Goal: Task Accomplishment & Management: Use online tool/utility

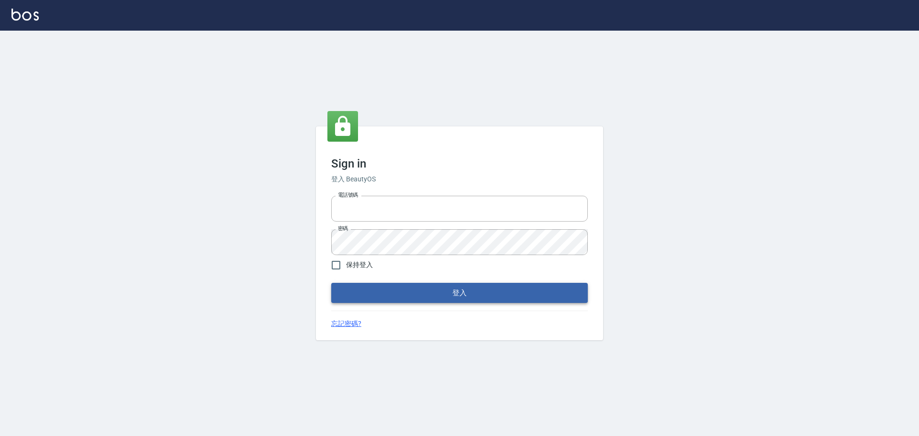
type input "9990001234567"
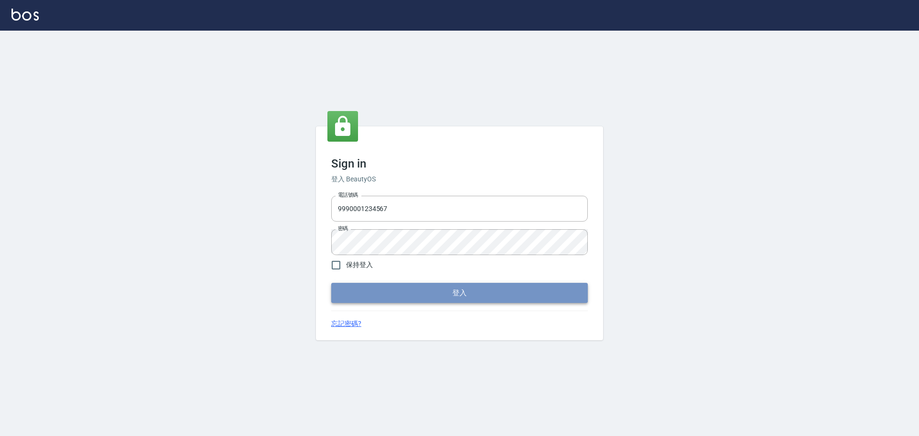
click at [456, 292] on button "登入" at bounding box center [459, 293] width 256 height 20
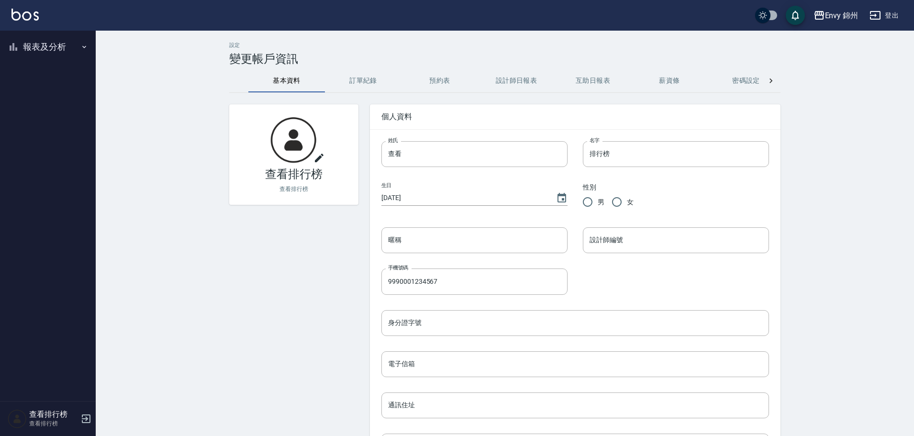
click at [26, 48] on button "報表及分析" at bounding box center [48, 46] width 88 height 25
click at [47, 100] on link "店家排行榜" at bounding box center [48, 96] width 88 height 22
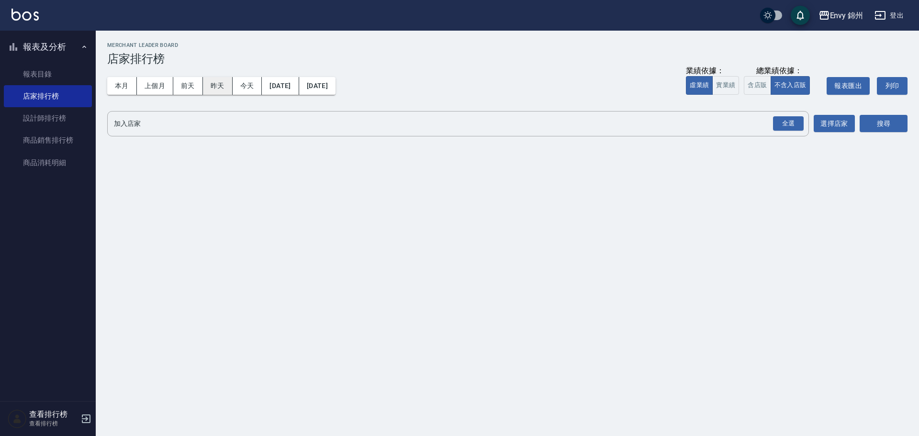
click at [218, 81] on button "昨天" at bounding box center [218, 86] width 30 height 18
click at [785, 124] on div "全選" at bounding box center [788, 123] width 31 height 15
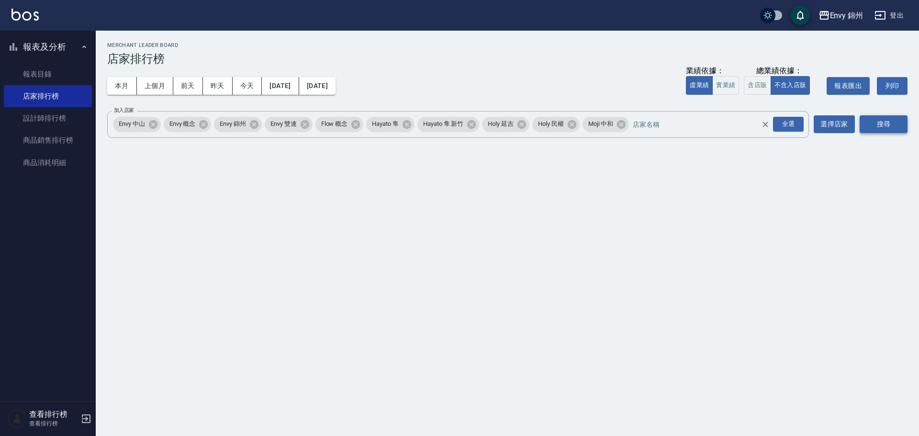
click at [880, 123] on button "搜尋" at bounding box center [883, 124] width 48 height 18
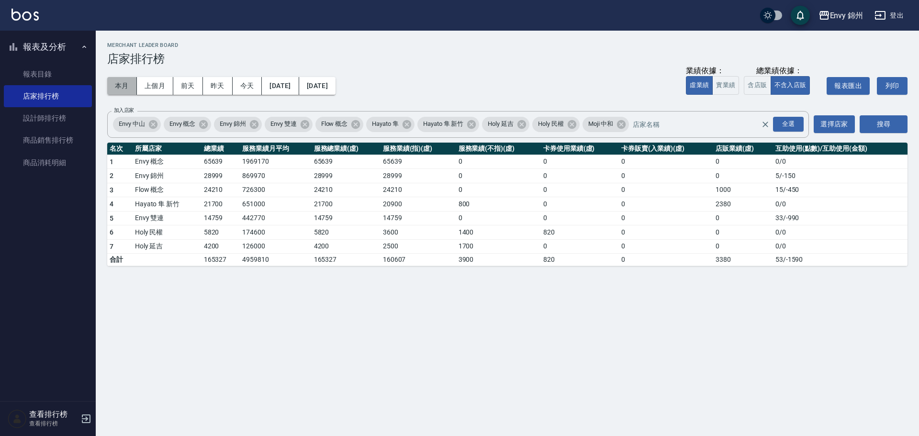
click at [120, 88] on button "本月" at bounding box center [122, 86] width 30 height 18
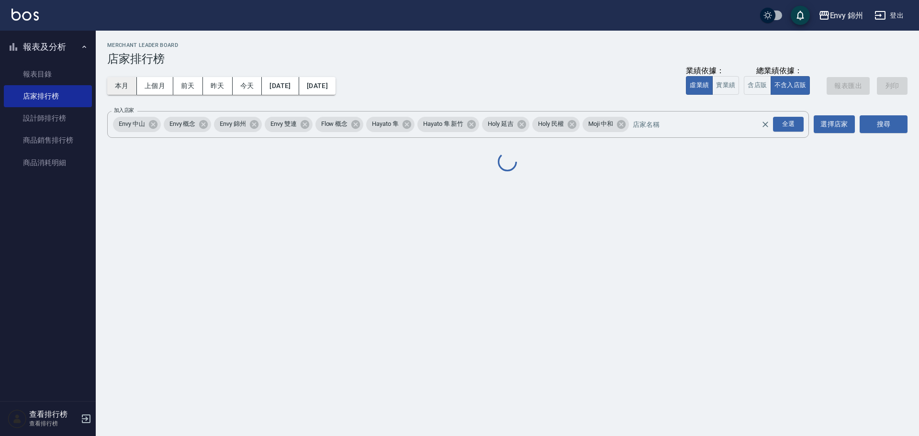
click at [120, 88] on button "本月" at bounding box center [122, 86] width 30 height 18
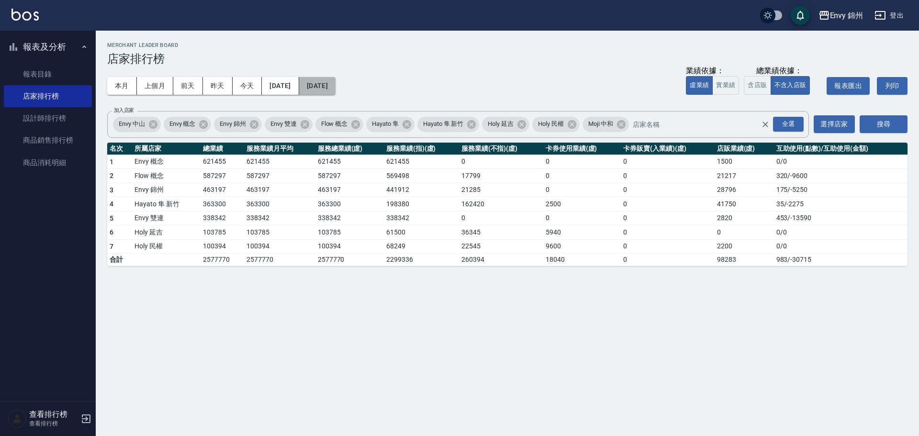
click at [333, 81] on button "[DATE]" at bounding box center [317, 86] width 36 height 18
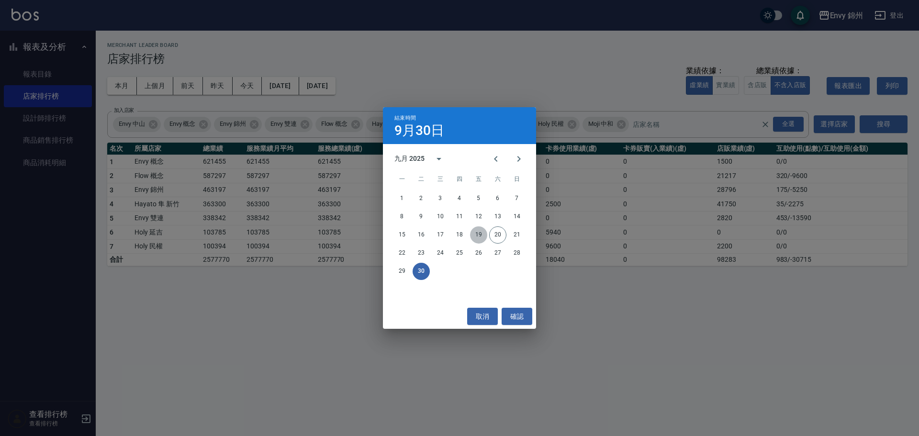
click at [481, 236] on button "19" at bounding box center [478, 234] width 17 height 17
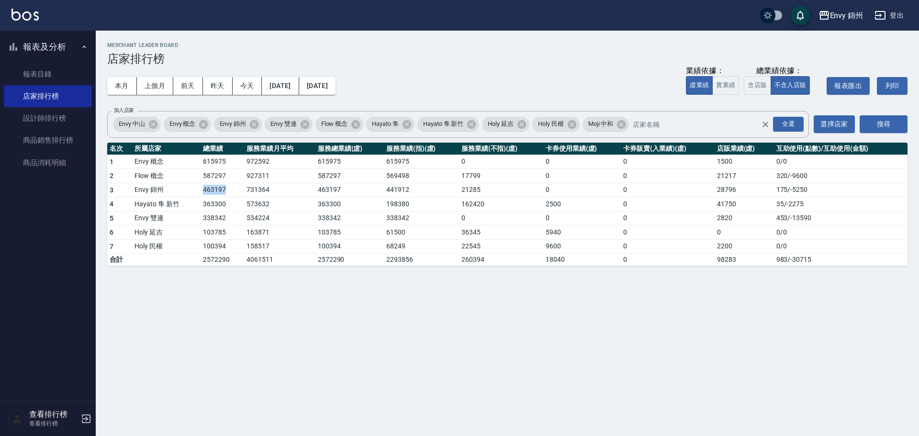
drag, startPoint x: 210, startPoint y: 192, endPoint x: 226, endPoint y: 193, distance: 16.3
click at [226, 193] on td "463197" at bounding box center [222, 190] width 44 height 14
click at [39, 120] on link "設計師排行榜" at bounding box center [48, 118] width 88 height 22
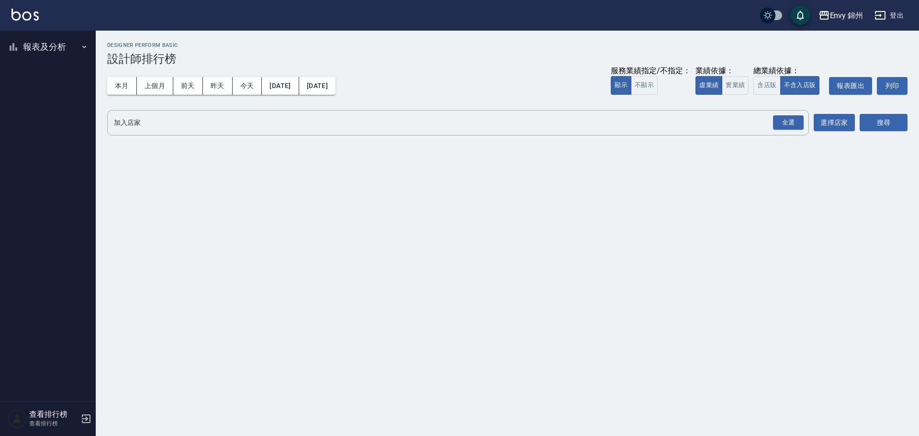
drag, startPoint x: 212, startPoint y: 83, endPoint x: 497, endPoint y: 99, distance: 285.1
click at [214, 83] on button "昨天" at bounding box center [218, 86] width 30 height 18
click at [794, 122] on div "全選" at bounding box center [788, 122] width 31 height 15
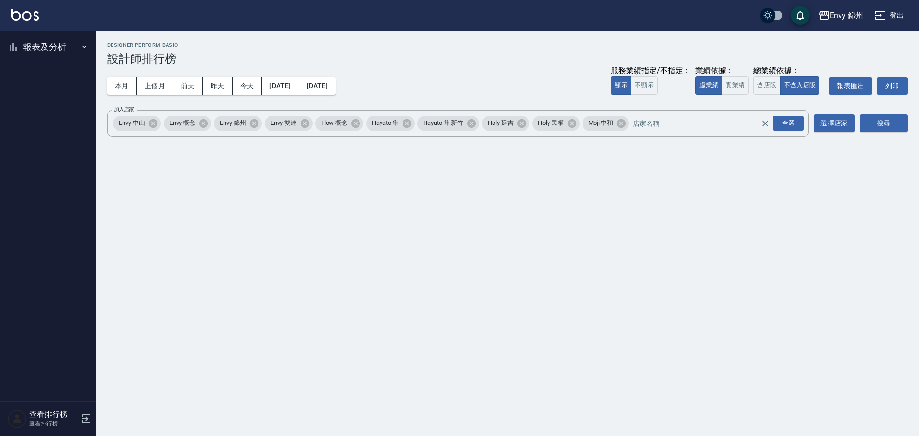
click at [918, 125] on div "Envy 錦州 2025-09-19 - 2025-09-19 設計師排行榜 列印時間： 2025-09-20-09:40 Designer Perform …" at bounding box center [507, 92] width 823 height 122
click at [905, 124] on button "搜尋" at bounding box center [883, 123] width 48 height 18
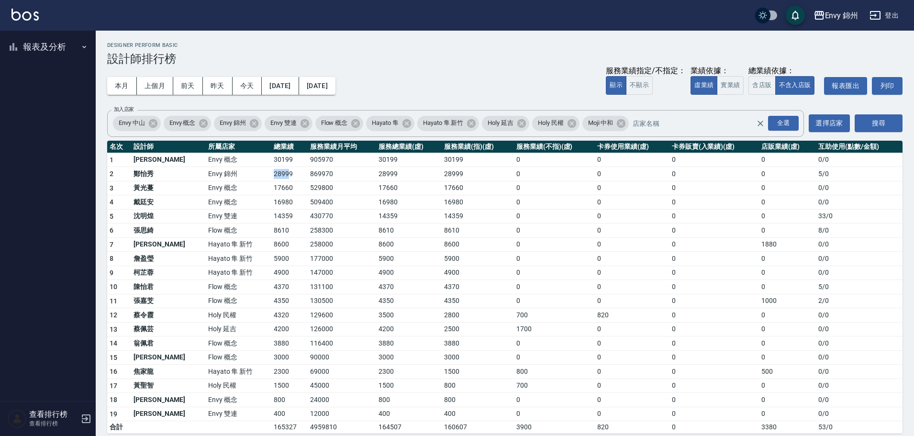
drag, startPoint x: 236, startPoint y: 170, endPoint x: 255, endPoint y: 174, distance: 18.6
click at [271, 174] on td "28999" at bounding box center [289, 174] width 36 height 14
click at [118, 87] on button "本月" at bounding box center [122, 86] width 30 height 18
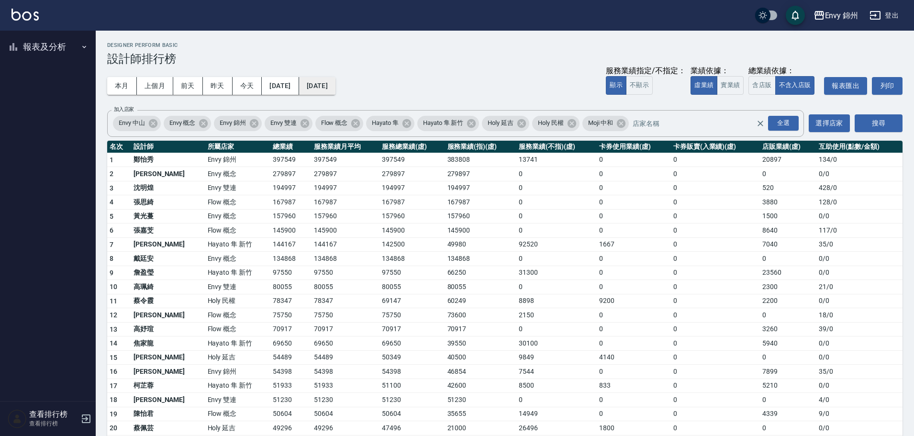
click at [335, 81] on button "[DATE]" at bounding box center [317, 86] width 36 height 18
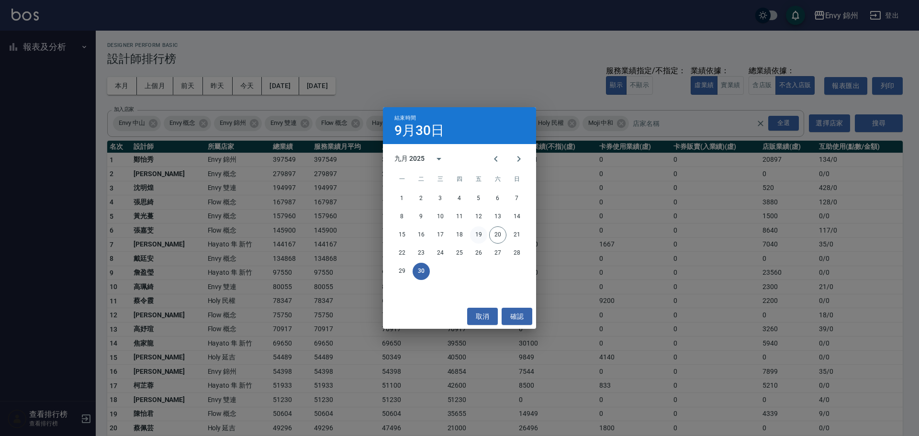
click at [483, 235] on button "19" at bounding box center [478, 234] width 17 height 17
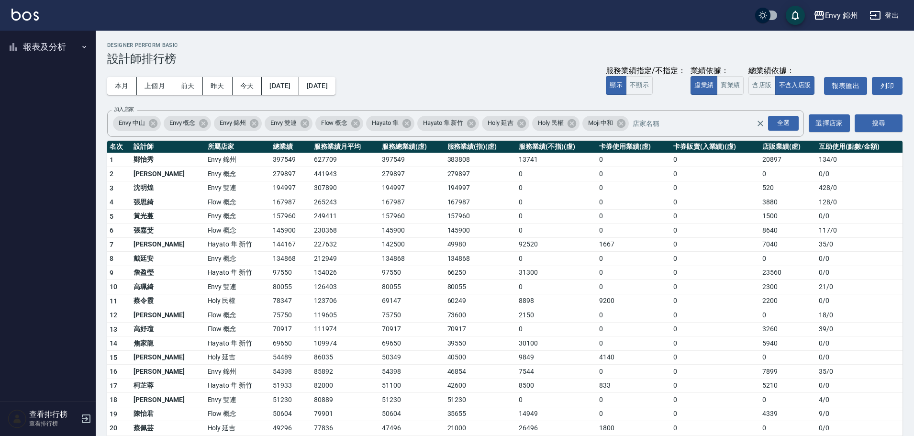
click at [445, 288] on td "80055" at bounding box center [481, 287] width 72 height 14
drag, startPoint x: 227, startPoint y: 378, endPoint x: 258, endPoint y: 376, distance: 31.2
click at [258, 376] on tbody "1 鄭怡秀 Envy 錦州 397549 627709 397549 383808 13741 0 0 20897 134 / 0 2 王文嘉 Envy 概念…" at bounding box center [504, 385] width 795 height 464
click at [339, 356] on td "86035" at bounding box center [345, 357] width 68 height 14
click at [324, 320] on td "119605" at bounding box center [345, 315] width 68 height 14
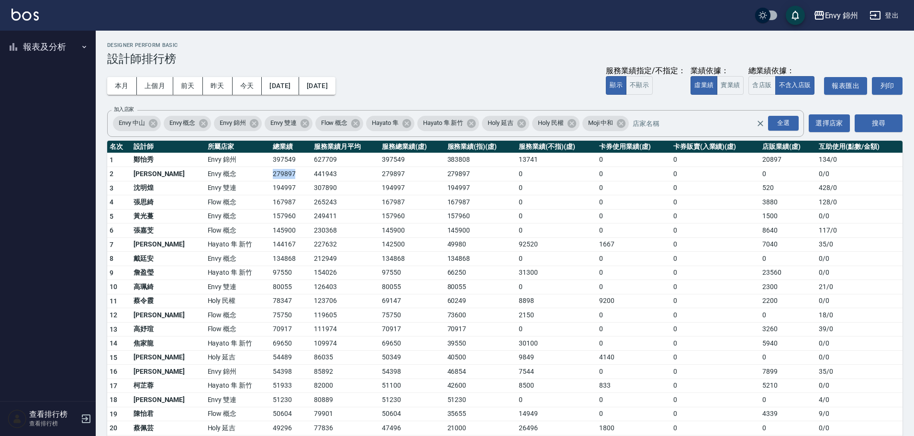
drag, startPoint x: 237, startPoint y: 175, endPoint x: 265, endPoint y: 177, distance: 28.3
click at [265, 177] on tr "2 王文嘉 Envy 概念 279897 441943 279897 279897 0 0 0 0 0 / 0" at bounding box center [504, 174] width 795 height 14
drag, startPoint x: 241, startPoint y: 188, endPoint x: 266, endPoint y: 188, distance: 24.9
click at [270, 188] on td "194997" at bounding box center [290, 188] width 41 height 14
drag, startPoint x: 252, startPoint y: 201, endPoint x: 257, endPoint y: 202, distance: 5.3
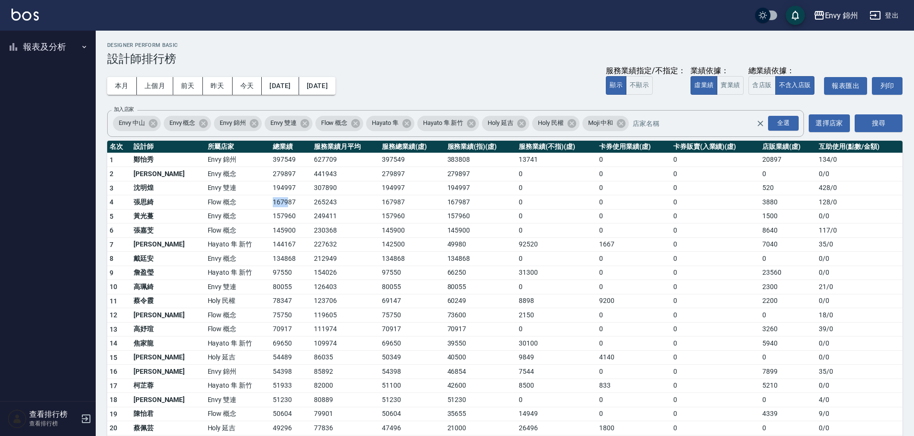
click at [257, 202] on tr "4 張思綺 Flow 概念 167987 265243 167987 167987 0 0 0 3880 128 / 0" at bounding box center [504, 202] width 795 height 14
drag, startPoint x: 241, startPoint y: 217, endPoint x: 254, endPoint y: 218, distance: 12.5
click at [270, 218] on td "157960" at bounding box center [290, 216] width 41 height 14
click at [892, 12] on button "登出" at bounding box center [884, 16] width 37 height 18
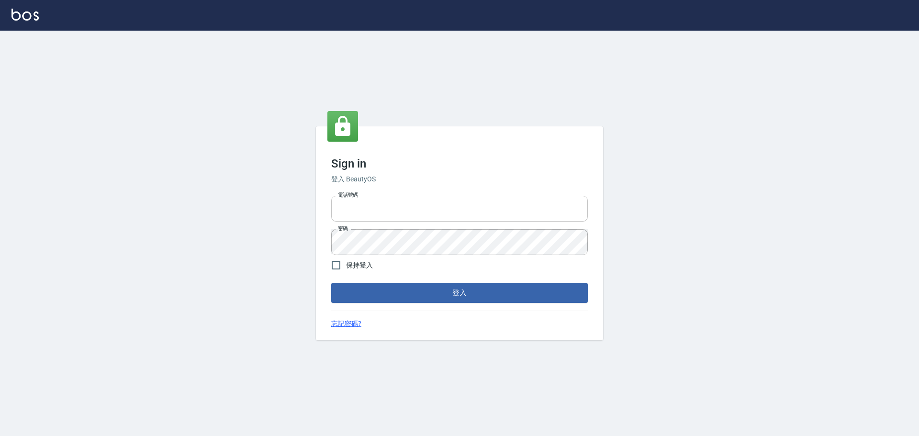
type input "9990001234567"
click at [454, 214] on input "9990001234567" at bounding box center [459, 209] width 256 height 26
click at [489, 299] on button "登入" at bounding box center [459, 293] width 256 height 20
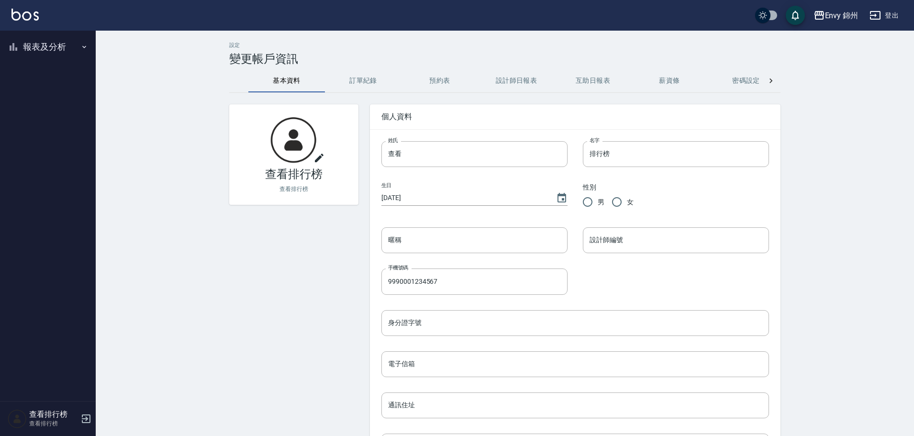
click at [43, 47] on button "報表及分析" at bounding box center [48, 46] width 88 height 25
click at [45, 95] on link "店家排行榜" at bounding box center [48, 96] width 88 height 22
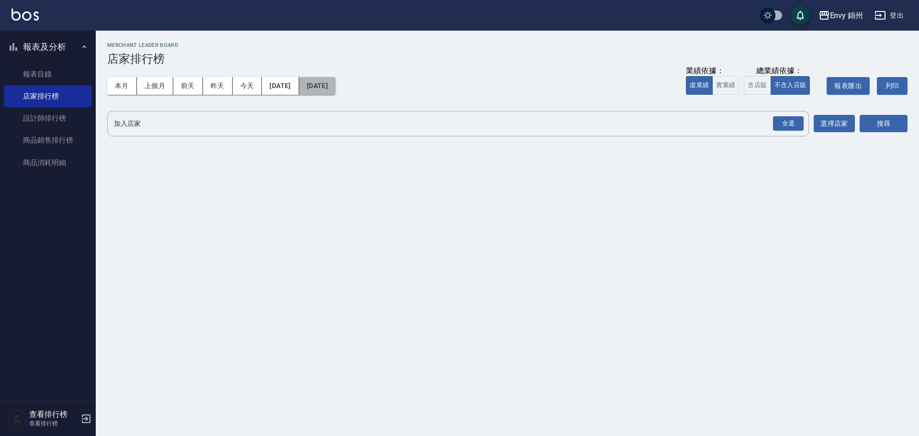
click at [335, 83] on button "[DATE]" at bounding box center [317, 86] width 36 height 18
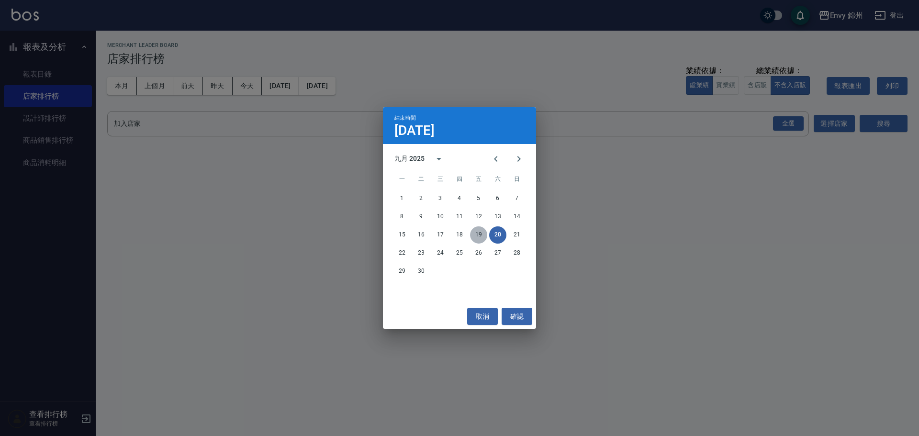
drag, startPoint x: 480, startPoint y: 238, endPoint x: 484, endPoint y: 222, distance: 16.8
click at [480, 237] on button "19" at bounding box center [478, 234] width 17 height 17
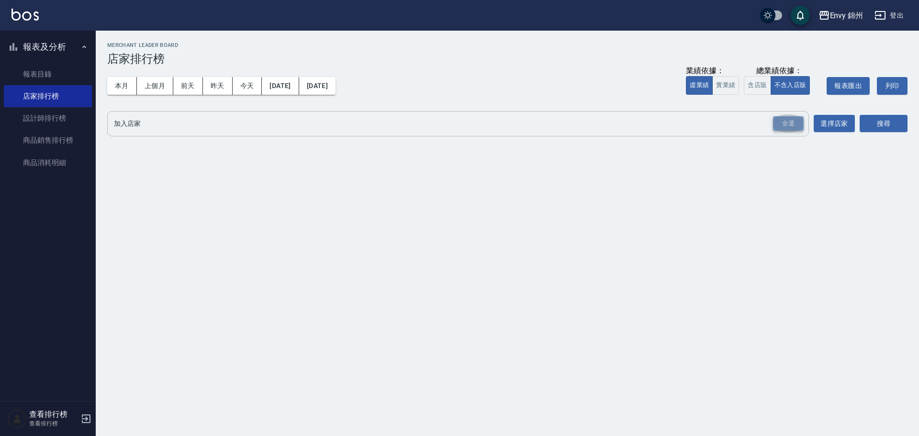
click at [780, 126] on div "全選" at bounding box center [788, 123] width 31 height 15
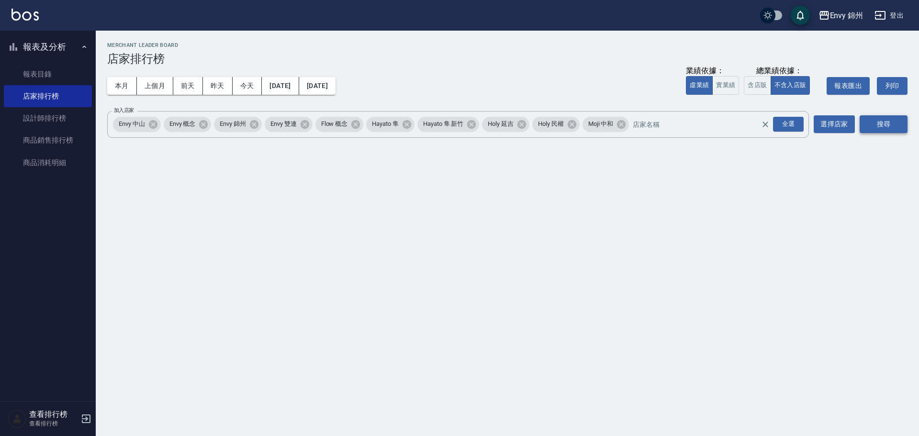
click at [886, 129] on button "搜尋" at bounding box center [883, 124] width 48 height 18
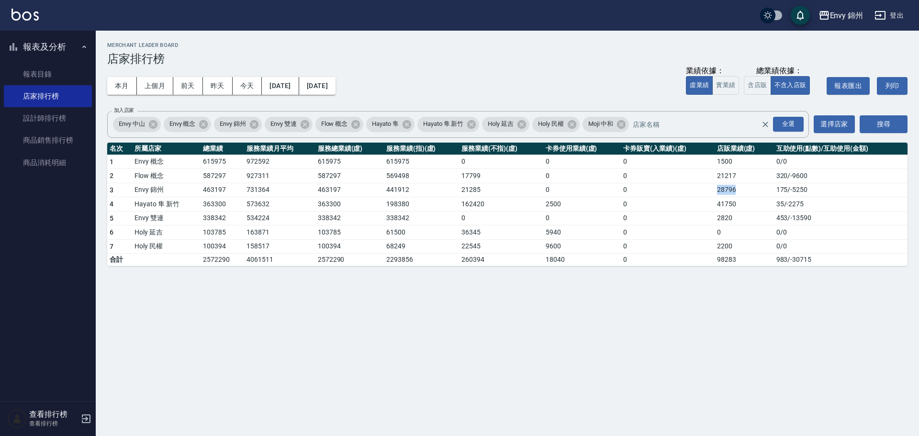
drag, startPoint x: 709, startPoint y: 192, endPoint x: 741, endPoint y: 192, distance: 32.5
click at [741, 192] on tr "3 Envy 錦州 463197 731364 463197 441912 21285 0 0 28796 175 / -5250" at bounding box center [507, 190] width 800 height 14
click at [716, 205] on td "41750" at bounding box center [743, 204] width 59 height 14
drag, startPoint x: 717, startPoint y: 204, endPoint x: 732, endPoint y: 204, distance: 15.3
click at [732, 204] on td "41750" at bounding box center [743, 204] width 59 height 14
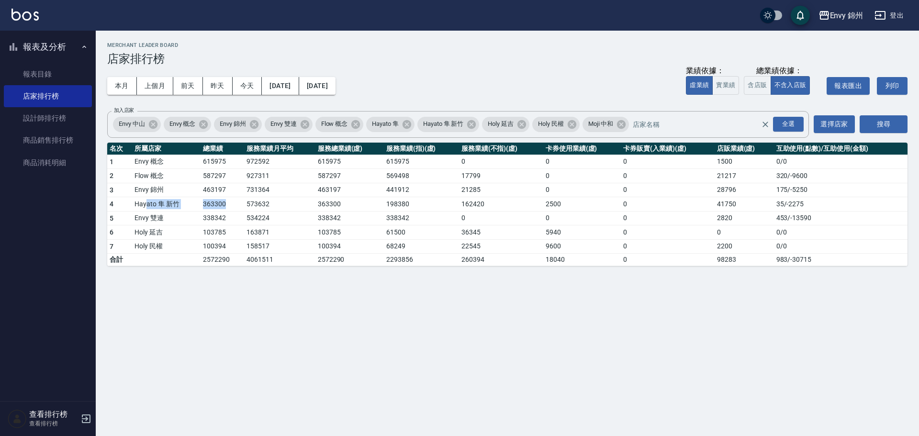
drag, startPoint x: 171, startPoint y: 205, endPoint x: 241, endPoint y: 205, distance: 69.9
click at [241, 205] on tr "4 Hayato 隼 新竹 363300 573632 363300 198380 162420 2500 0 41750 35 / -2275" at bounding box center [507, 204] width 800 height 14
click at [157, 188] on td "Envy 錦州" at bounding box center [166, 190] width 68 height 14
drag, startPoint x: 195, startPoint y: 187, endPoint x: 244, endPoint y: 197, distance: 50.9
click at [244, 197] on tbody "1 Envy 概念 615975 972592 615975 615975 0 0 0 1500 0 / 0 2 Flow 概念 587297 927311 …" at bounding box center [507, 210] width 800 height 111
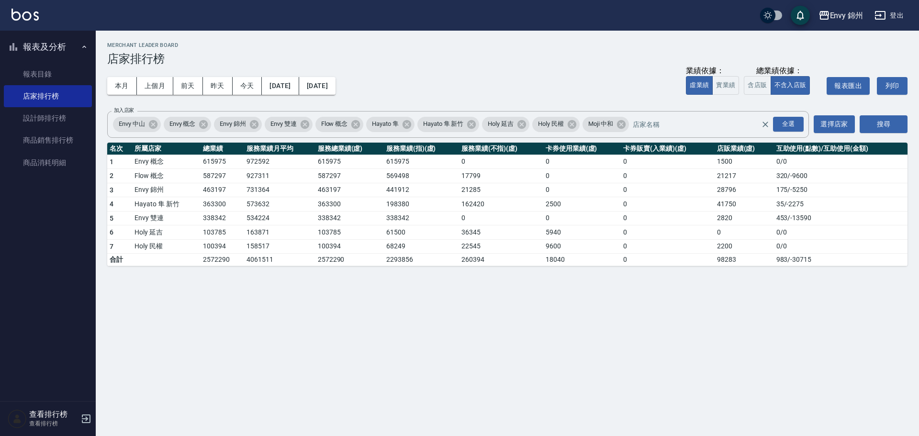
click at [214, 175] on td "587297" at bounding box center [222, 176] width 44 height 14
drag, startPoint x: 201, startPoint y: 174, endPoint x: 226, endPoint y: 180, distance: 25.5
click at [226, 180] on td "587297" at bounding box center [222, 176] width 44 height 14
drag, startPoint x: 198, startPoint y: 163, endPoint x: 218, endPoint y: 161, distance: 19.7
click at [218, 161] on tr "1 Envy 概念 615975 972592 615975 615975 0 0 0 1500 0 / 0" at bounding box center [507, 162] width 800 height 14
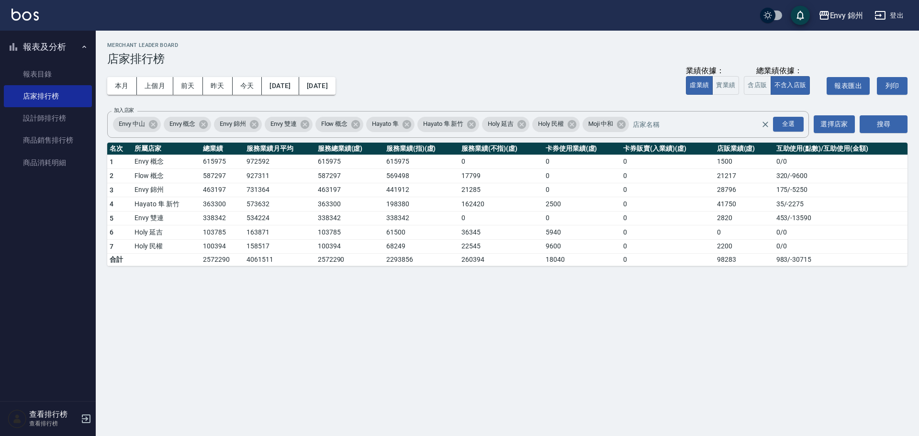
click at [219, 199] on td "363300" at bounding box center [222, 204] width 44 height 14
click at [29, 120] on link "設計師排行榜" at bounding box center [48, 118] width 88 height 22
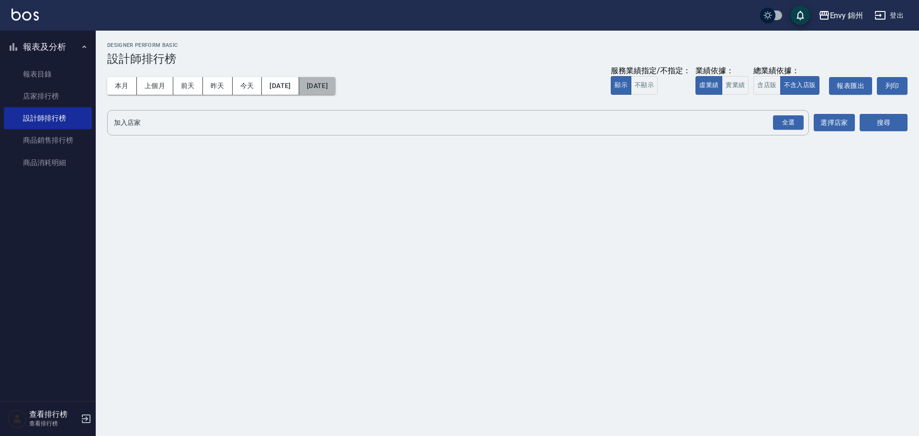
click at [335, 82] on button "[DATE]" at bounding box center [317, 86] width 36 height 18
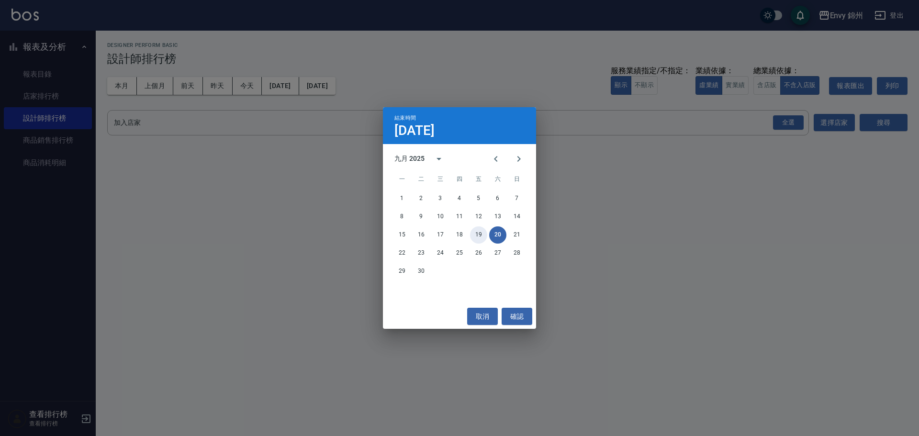
click at [477, 234] on button "19" at bounding box center [478, 234] width 17 height 17
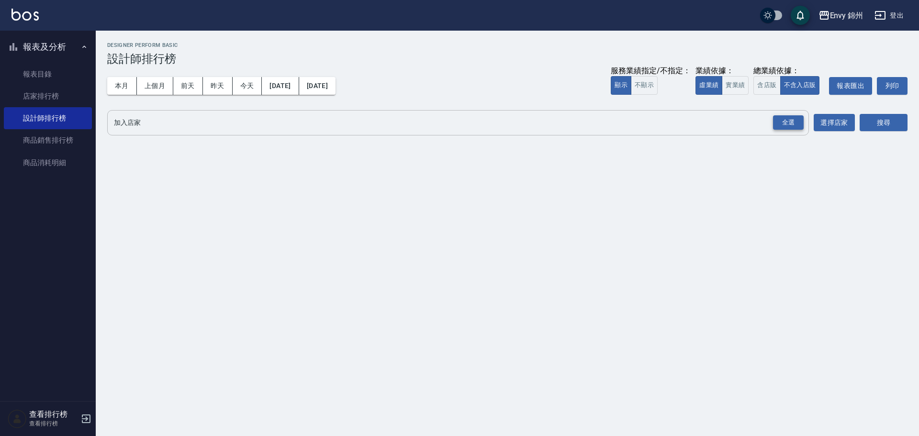
click at [780, 124] on div "全選" at bounding box center [788, 122] width 31 height 15
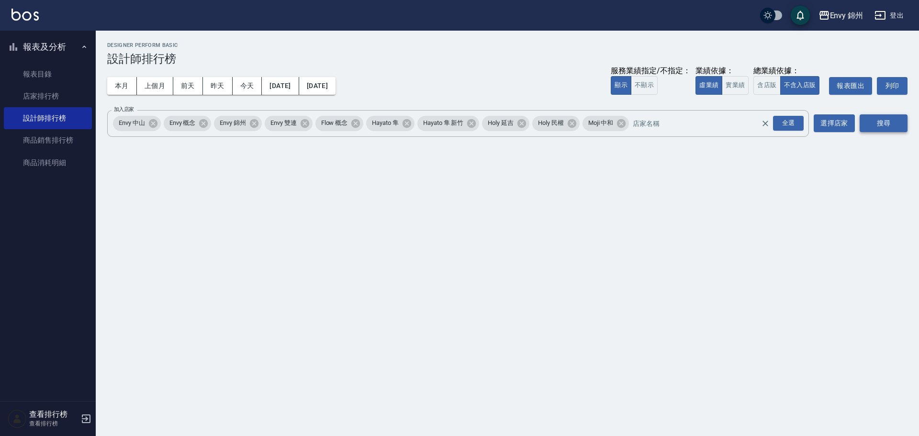
click at [861, 119] on button "搜尋" at bounding box center [883, 123] width 48 height 18
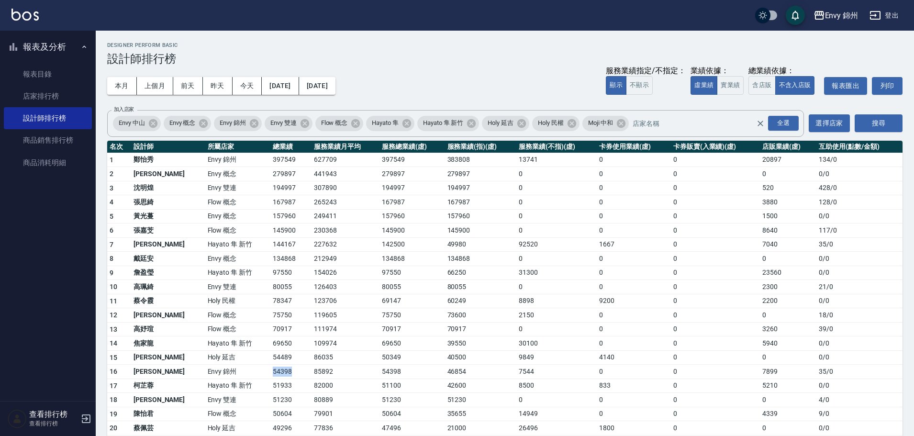
drag, startPoint x: 242, startPoint y: 373, endPoint x: 266, endPoint y: 373, distance: 23.4
click at [265, 373] on tr "16 潘昀廷 Envy 錦州 54398 85892 54398 46854 7544 0 0 7899 35 / 0" at bounding box center [504, 372] width 795 height 14
click at [311, 370] on td "85892" at bounding box center [345, 372] width 68 height 14
click at [890, 15] on button "登出" at bounding box center [884, 16] width 37 height 18
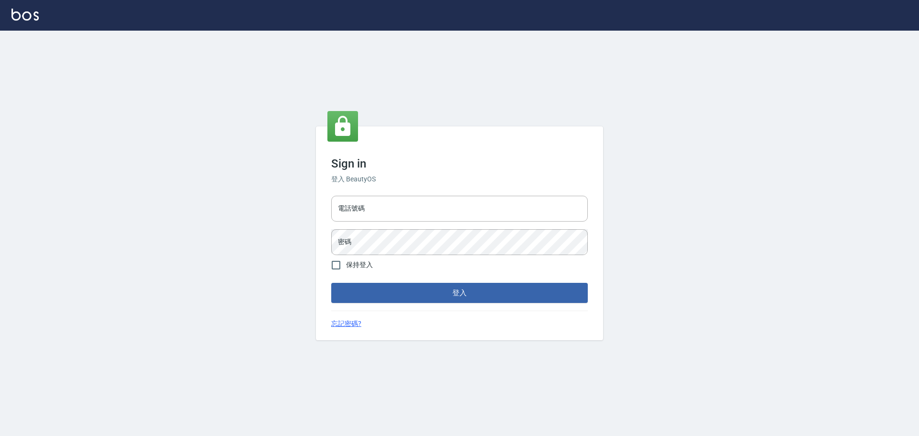
type input "9990001234567"
click at [421, 212] on input "9990001234567" at bounding box center [459, 209] width 256 height 26
type input "25153595"
click at [465, 289] on button "登入" at bounding box center [459, 293] width 256 height 20
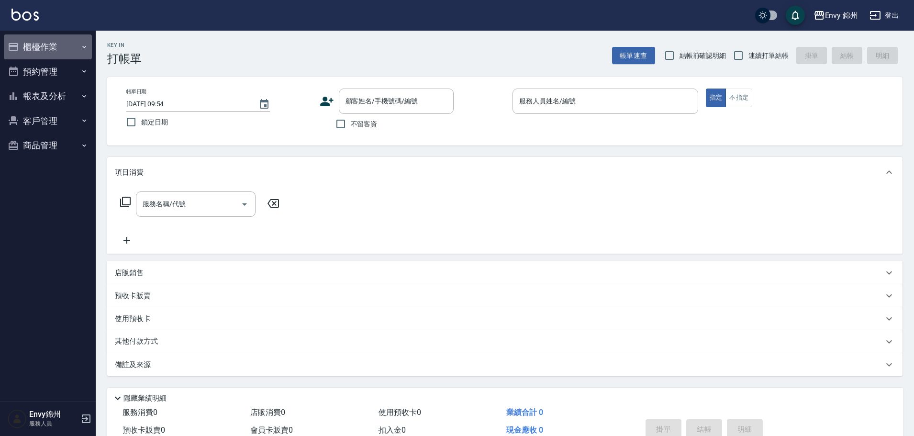
click at [47, 51] on button "櫃檯作業" at bounding box center [48, 46] width 88 height 25
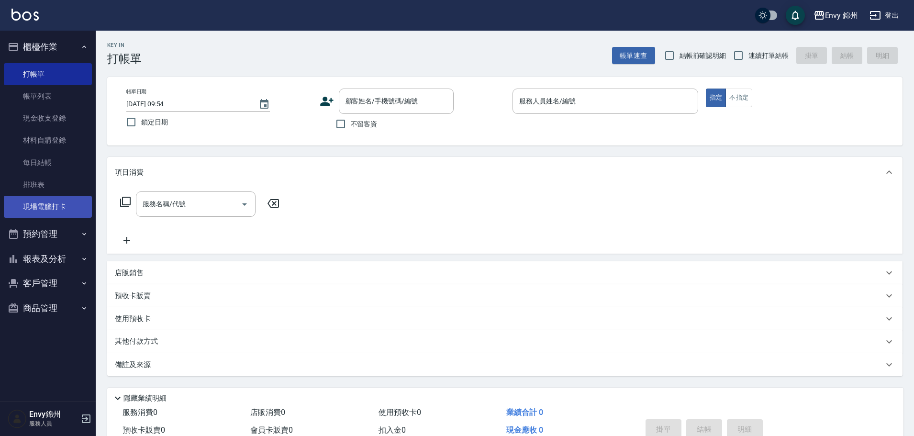
click at [32, 202] on link "現場電腦打卡" at bounding box center [48, 207] width 88 height 22
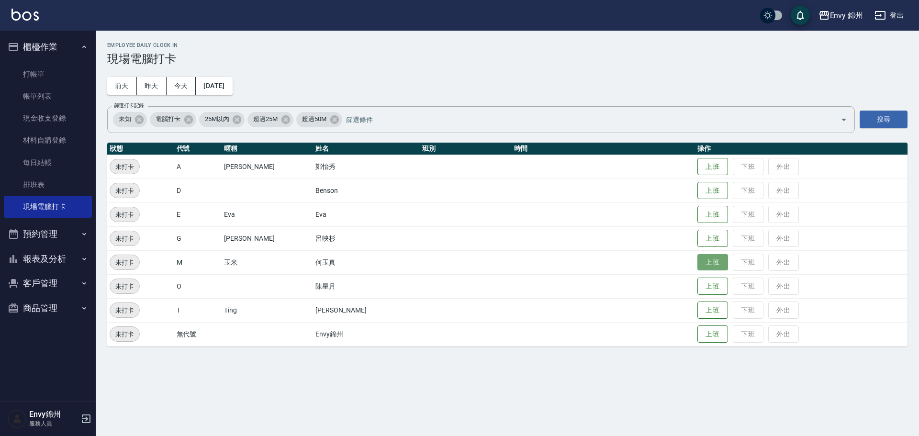
click at [697, 263] on button "上班" at bounding box center [712, 262] width 31 height 17
